Goal: Navigation & Orientation: Find specific page/section

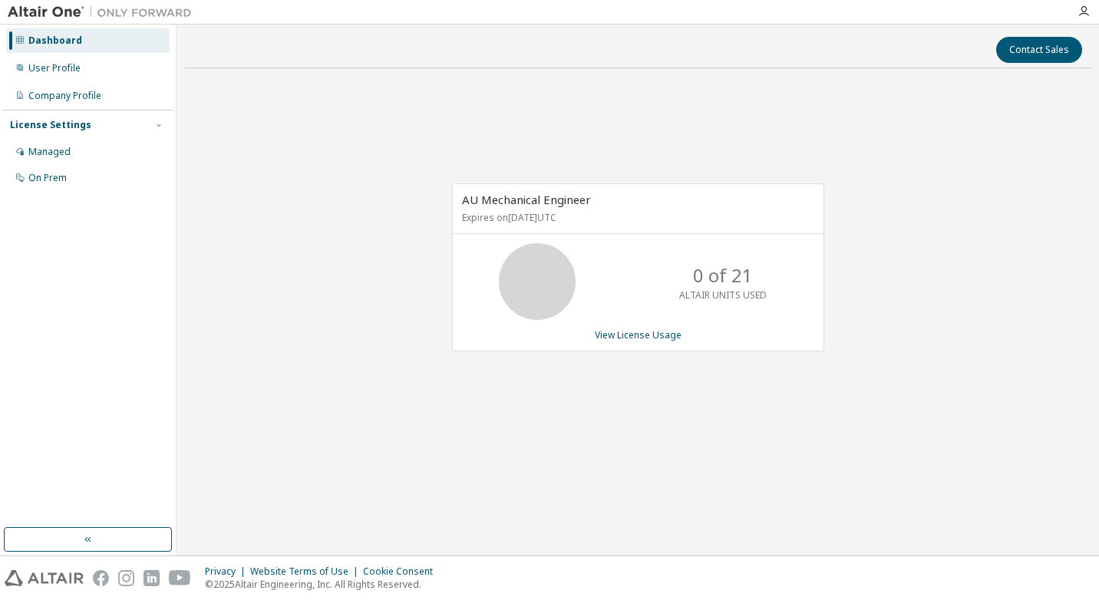
click at [38, 39] on div "Dashboard" at bounding box center [55, 41] width 54 height 12
click at [88, 542] on icon "button" at bounding box center [88, 539] width 12 height 12
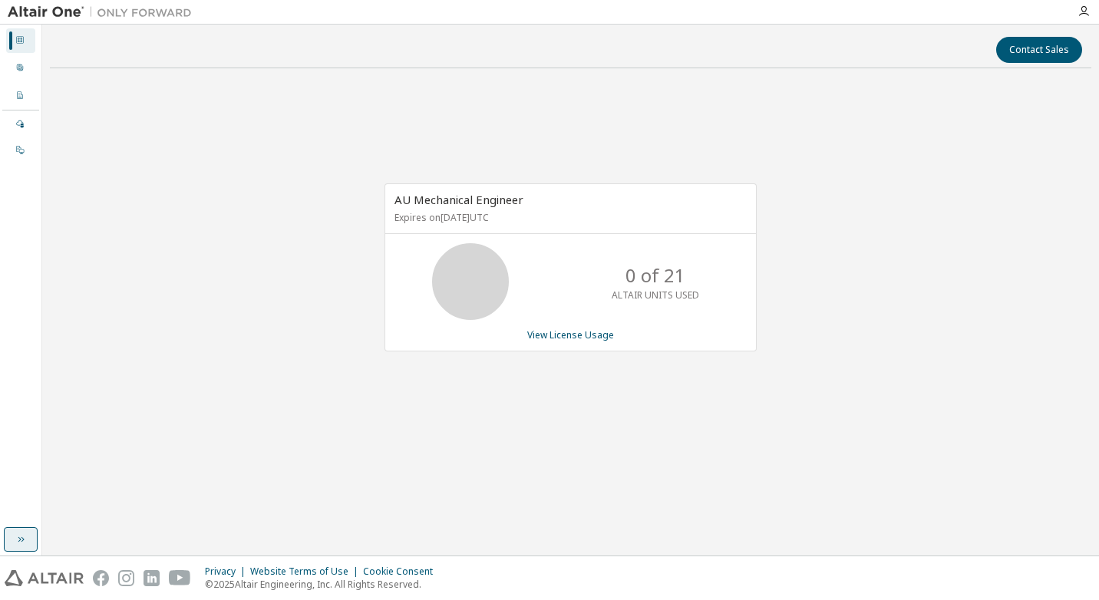
click at [46, 10] on img at bounding box center [104, 12] width 192 height 15
